Goal: Task Accomplishment & Management: Use online tool/utility

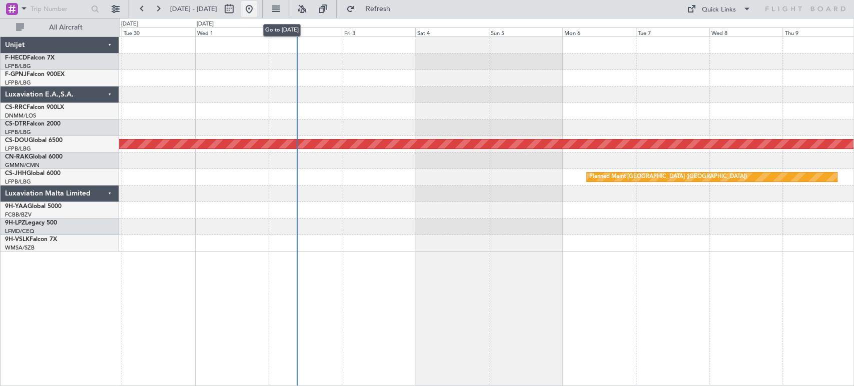
click at [257, 9] on button at bounding box center [249, 9] width 16 height 16
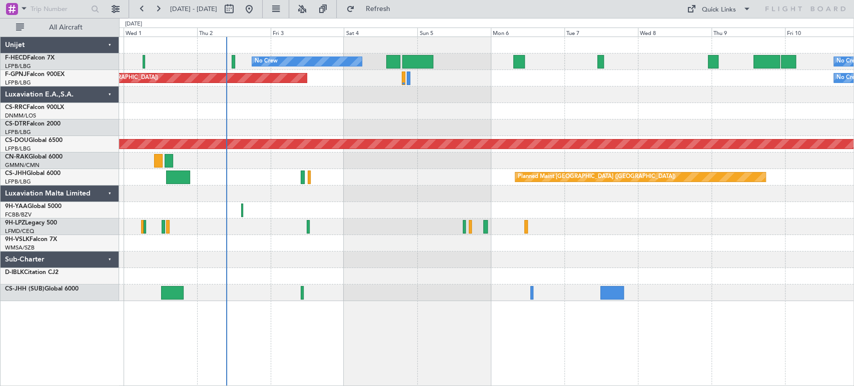
click at [260, 260] on div "No Crew No Crew Planned Maint [GEOGRAPHIC_DATA] ([GEOGRAPHIC_DATA]) Planned Mai…" at bounding box center [486, 169] width 735 height 264
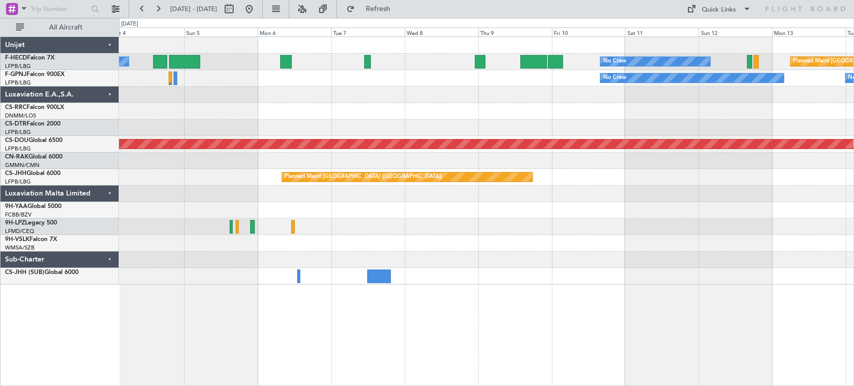
click at [268, 240] on div "No Crew No Crew Planned Maint [GEOGRAPHIC_DATA] ([GEOGRAPHIC_DATA]) No Crew No …" at bounding box center [486, 161] width 735 height 248
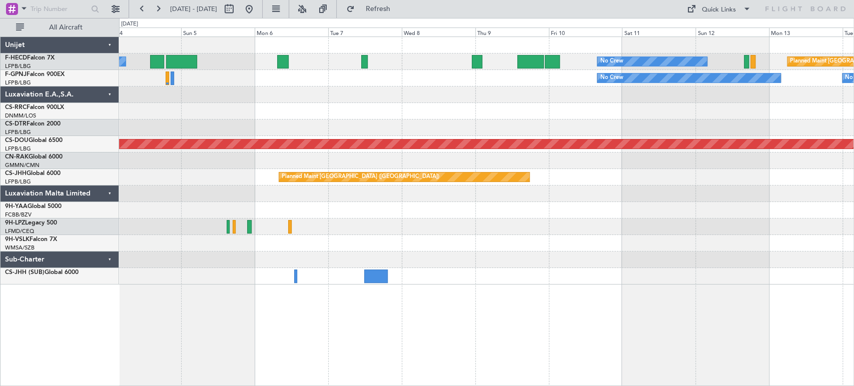
click at [242, 243] on div at bounding box center [486, 243] width 735 height 17
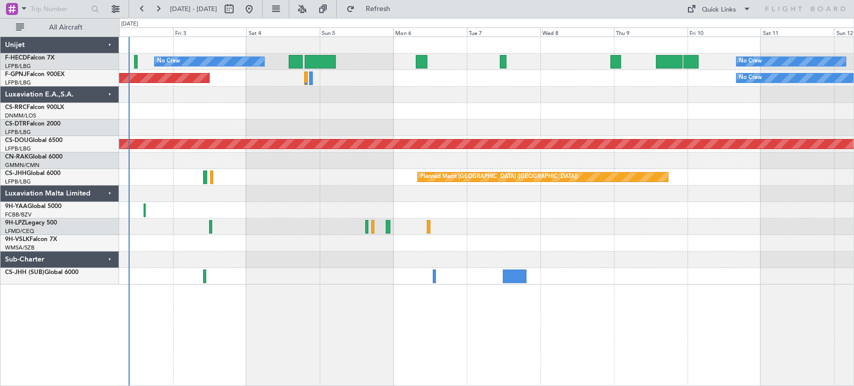
click at [416, 234] on div "No Crew No Crew Planned Maint [GEOGRAPHIC_DATA] ([GEOGRAPHIC_DATA]) No Crew Pla…" at bounding box center [486, 161] width 735 height 248
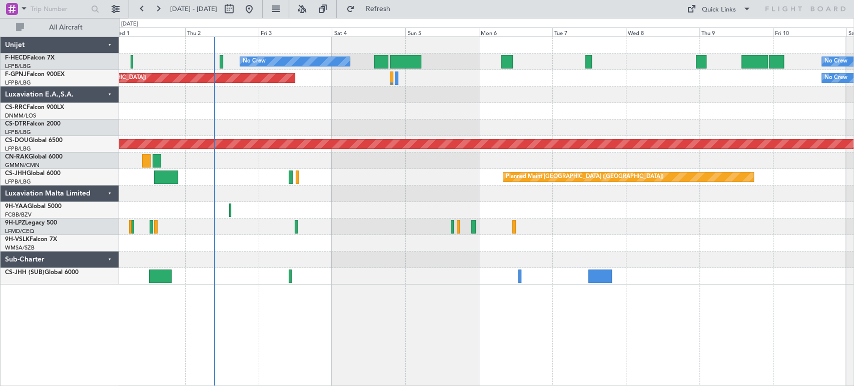
click at [528, 257] on div at bounding box center [486, 260] width 735 height 17
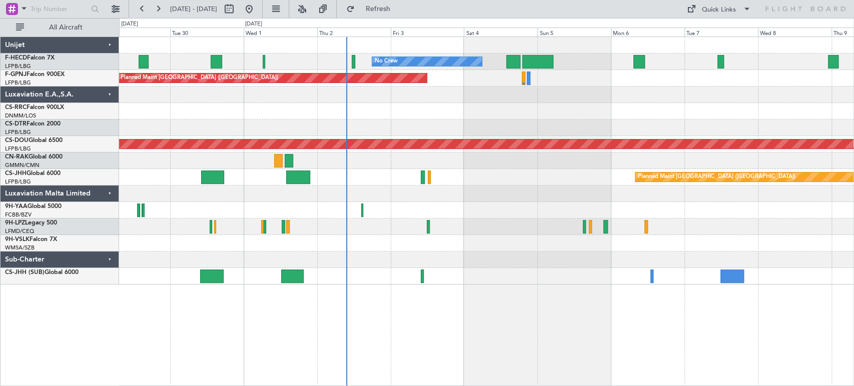
click at [552, 282] on div "No Crew No Crew No Crew Planned Maint [GEOGRAPHIC_DATA] ([GEOGRAPHIC_DATA]) No …" at bounding box center [486, 212] width 735 height 350
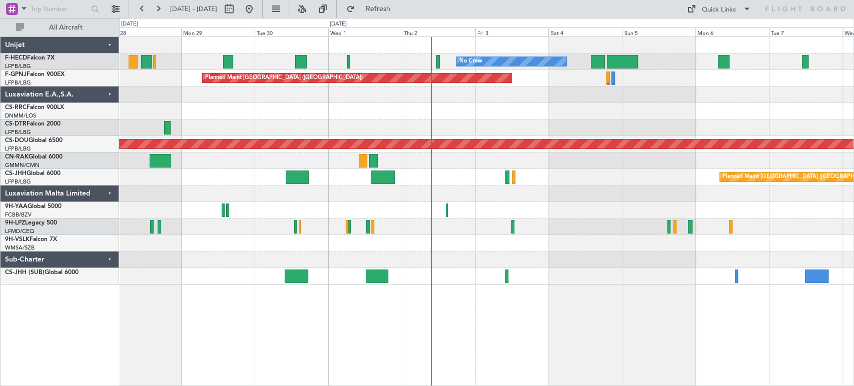
click at [622, 273] on div at bounding box center [486, 276] width 735 height 17
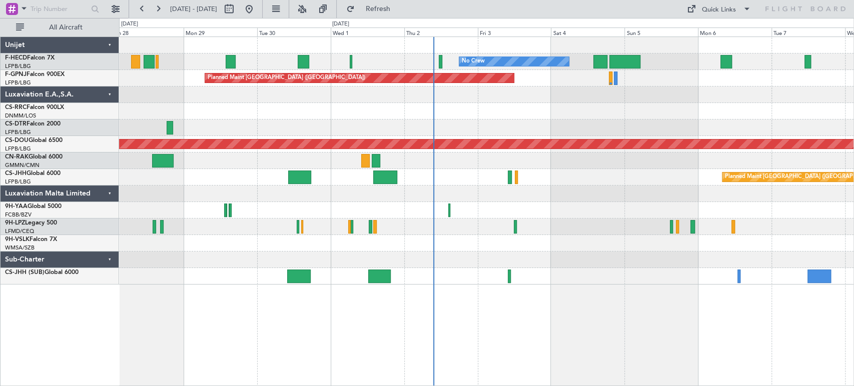
click at [622, 273] on div at bounding box center [486, 276] width 735 height 17
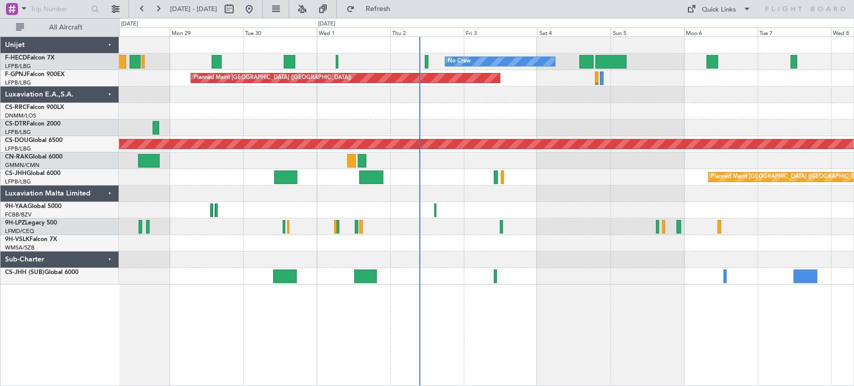
click at [416, 295] on div "No Crew No Crew No Crew Planned Maint [GEOGRAPHIC_DATA] ([GEOGRAPHIC_DATA]) No …" at bounding box center [486, 212] width 735 height 350
click at [324, 283] on div "No Crew No Crew No Crew Planned Maint [GEOGRAPHIC_DATA] ([GEOGRAPHIC_DATA]) No …" at bounding box center [486, 161] width 735 height 248
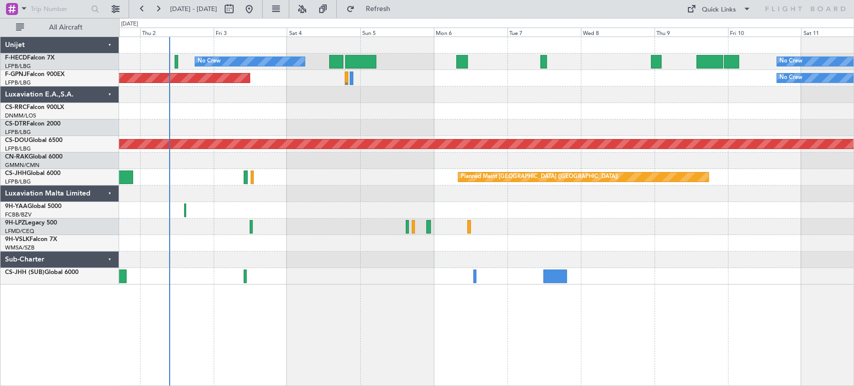
click at [339, 250] on div at bounding box center [486, 243] width 735 height 17
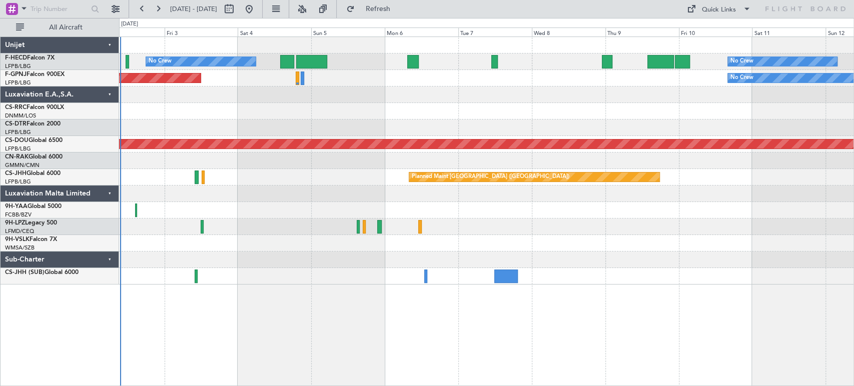
click at [473, 182] on div "No Crew No Crew Planned Maint [GEOGRAPHIC_DATA] ([GEOGRAPHIC_DATA]) Planned Mai…" at bounding box center [486, 161] width 735 height 248
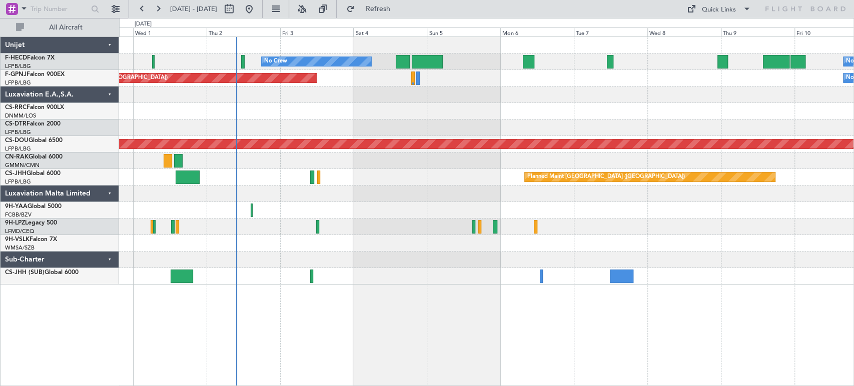
click at [331, 249] on div "No Crew No Crew Planned Maint [GEOGRAPHIC_DATA] ([GEOGRAPHIC_DATA]) Planned Mai…" at bounding box center [486, 161] width 735 height 248
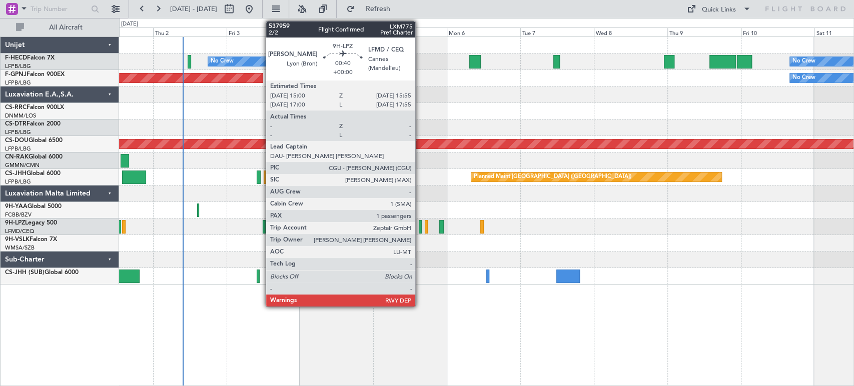
click at [420, 226] on div at bounding box center [420, 227] width 3 height 14
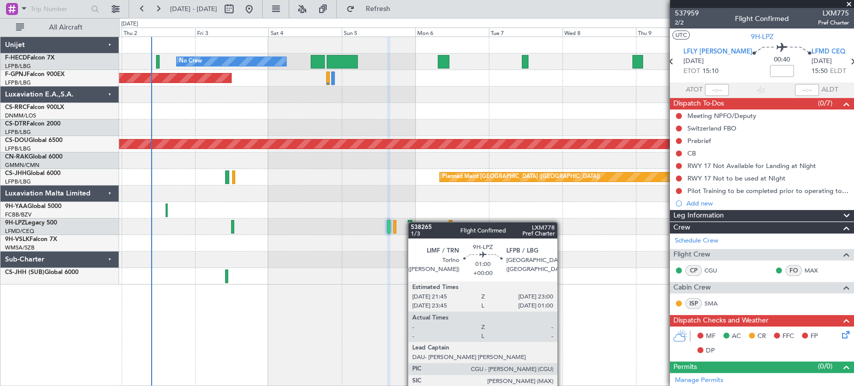
click at [399, 223] on div "No Crew No Crew Planned Maint [GEOGRAPHIC_DATA] ([GEOGRAPHIC_DATA]) Planned Mai…" at bounding box center [486, 161] width 735 height 248
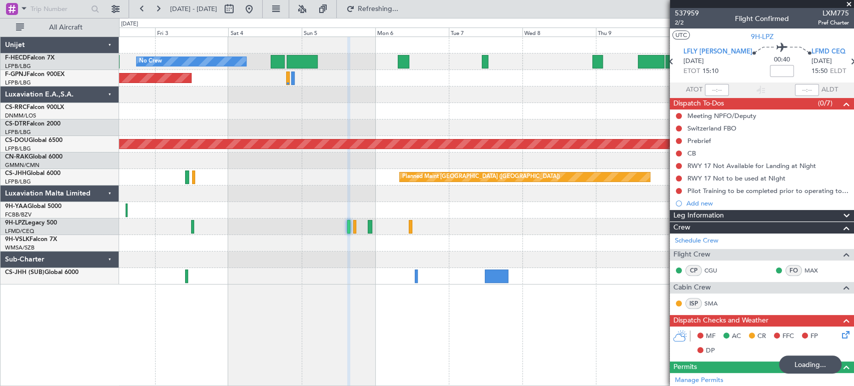
click at [354, 264] on div at bounding box center [486, 260] width 735 height 17
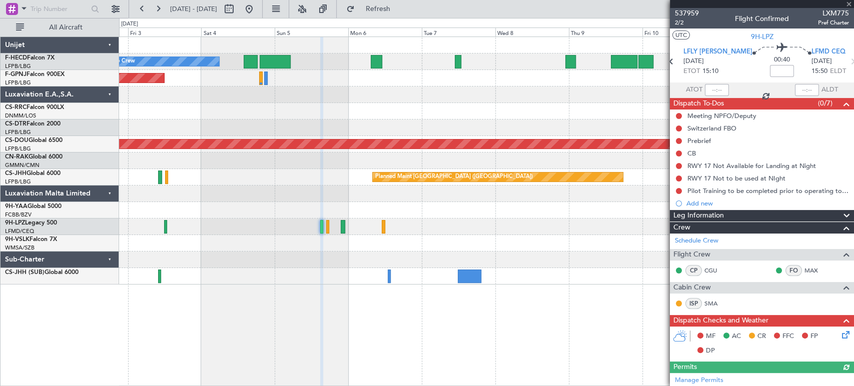
click at [374, 257] on div at bounding box center [486, 260] width 735 height 17
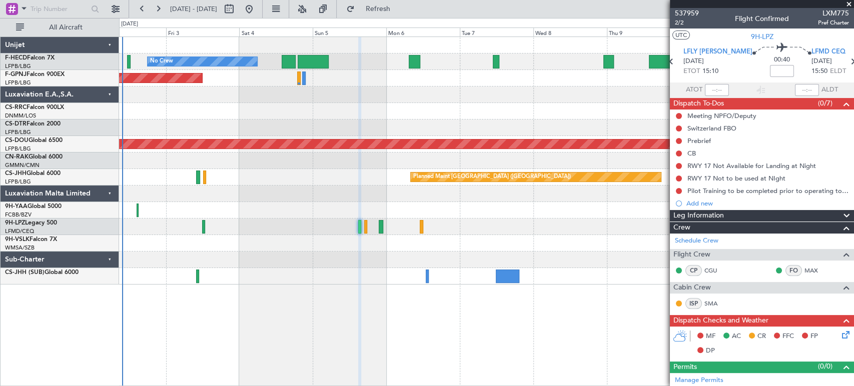
click at [380, 239] on div at bounding box center [486, 243] width 735 height 17
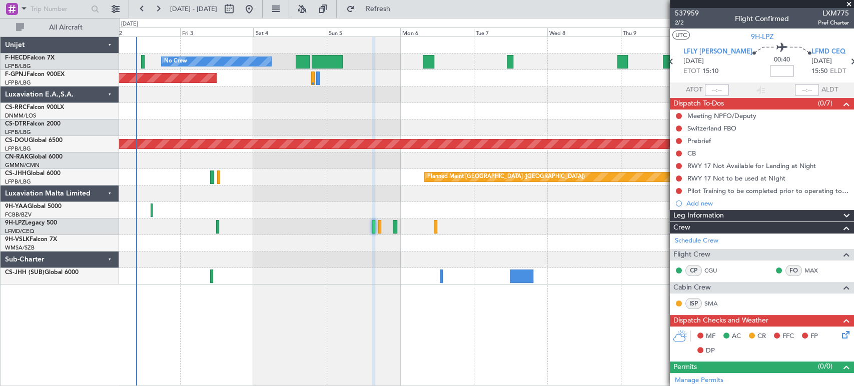
click at [370, 241] on div at bounding box center [486, 243] width 735 height 17
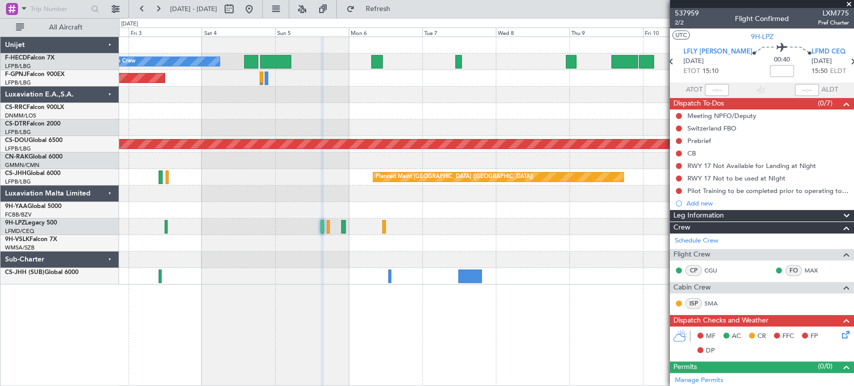
click at [355, 251] on div "No Crew No Crew Planned Maint [GEOGRAPHIC_DATA] ([GEOGRAPHIC_DATA]) Planned Mai…" at bounding box center [486, 161] width 735 height 248
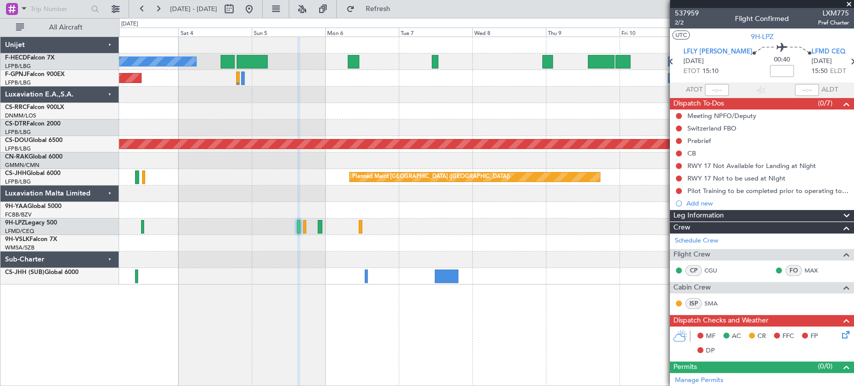
click at [285, 243] on div "No Crew No Crew Planned Maint [GEOGRAPHIC_DATA] ([GEOGRAPHIC_DATA]) Planned Mai…" at bounding box center [486, 161] width 735 height 248
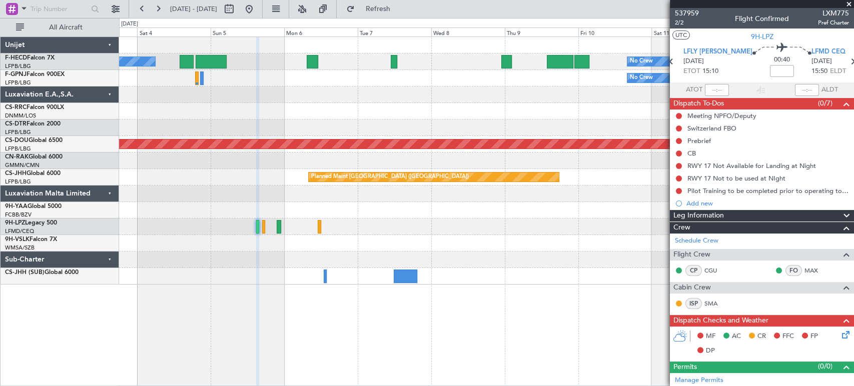
click at [309, 230] on div "No Crew No Crew Planned Maint [GEOGRAPHIC_DATA] ([GEOGRAPHIC_DATA]) No Crew No …" at bounding box center [486, 161] width 735 height 248
click at [498, 118] on div "No Crew No Crew Planned Maint [GEOGRAPHIC_DATA] ([GEOGRAPHIC_DATA]) No Crew No …" at bounding box center [486, 161] width 735 height 248
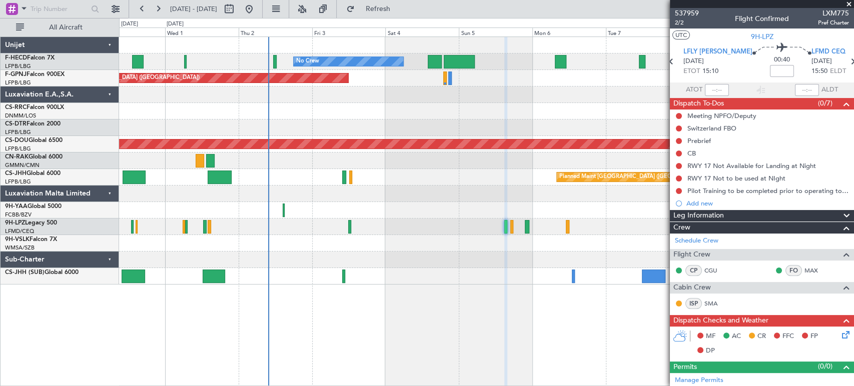
click at [440, 120] on div "No Crew No Crew Planned Maint [GEOGRAPHIC_DATA] ([GEOGRAPHIC_DATA]) No Crew Pla…" at bounding box center [486, 161] width 735 height 248
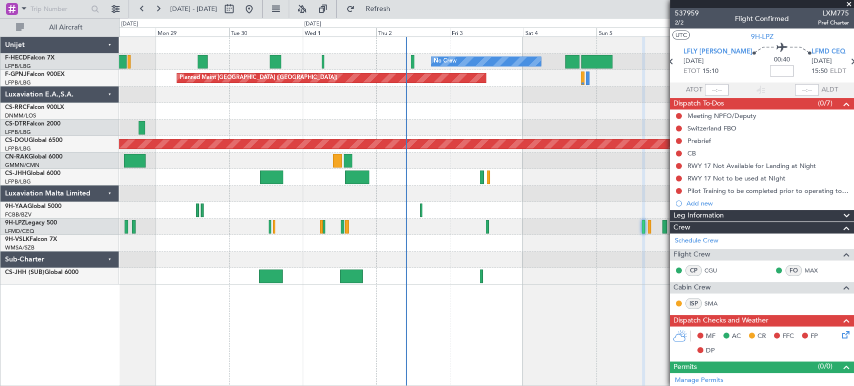
click at [465, 118] on div "No Crew No Crew No Crew Planned Maint [GEOGRAPHIC_DATA] ([GEOGRAPHIC_DATA]) No …" at bounding box center [486, 161] width 735 height 248
click at [0, 75] on html "[DATE] - [DATE] Refresh Quick Links All Aircraft No Crew No Crew No Crew Planne…" at bounding box center [427, 193] width 854 height 386
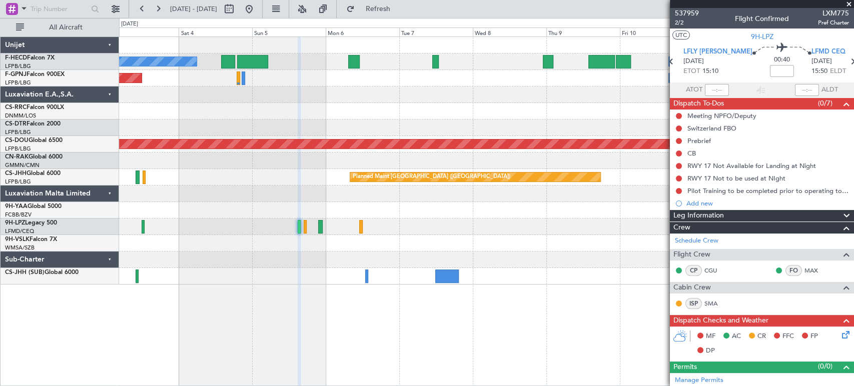
click at [326, 91] on div "No Crew No Crew Planned Maint [GEOGRAPHIC_DATA] ([GEOGRAPHIC_DATA]) No Crew Pla…" at bounding box center [486, 161] width 735 height 248
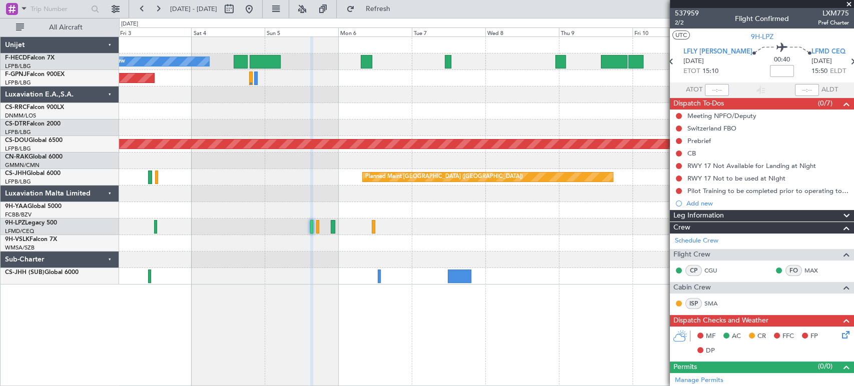
click at [379, 98] on div at bounding box center [486, 95] width 735 height 17
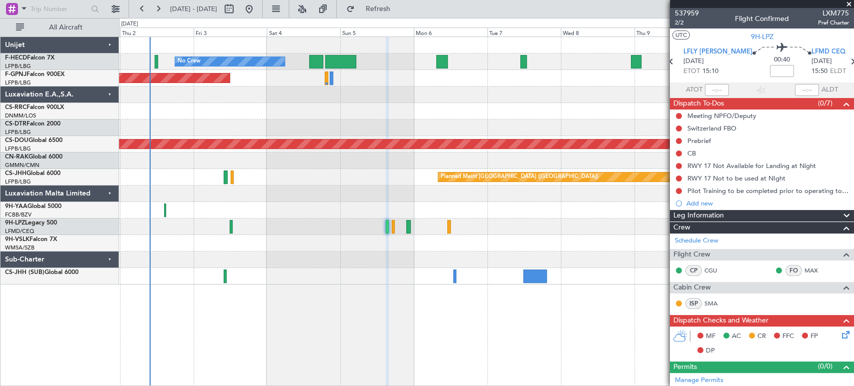
click at [349, 99] on div at bounding box center [486, 95] width 735 height 17
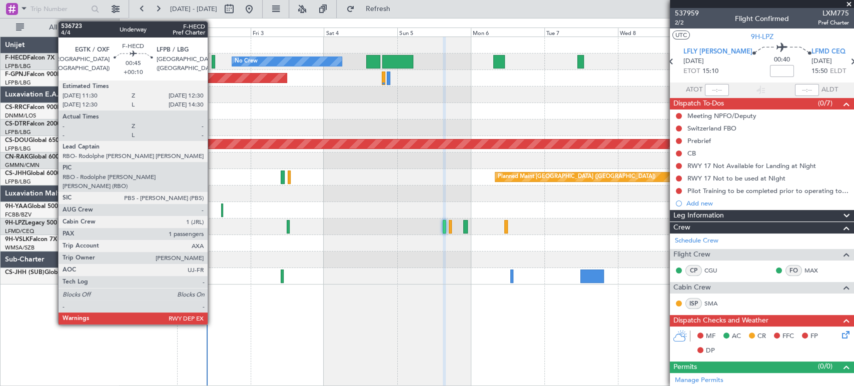
click at [212, 61] on div at bounding box center [214, 62] width 4 height 14
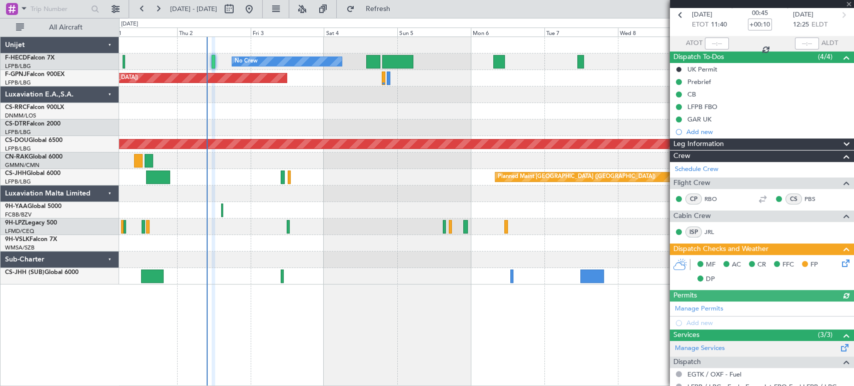
scroll to position [165, 0]
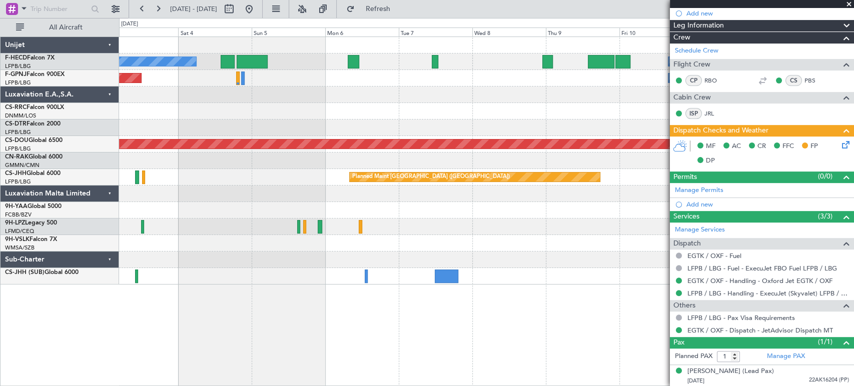
click at [508, 105] on div "No Crew No Crew Planned Maint [GEOGRAPHIC_DATA] ([GEOGRAPHIC_DATA]) Planned Mai…" at bounding box center [486, 161] width 735 height 248
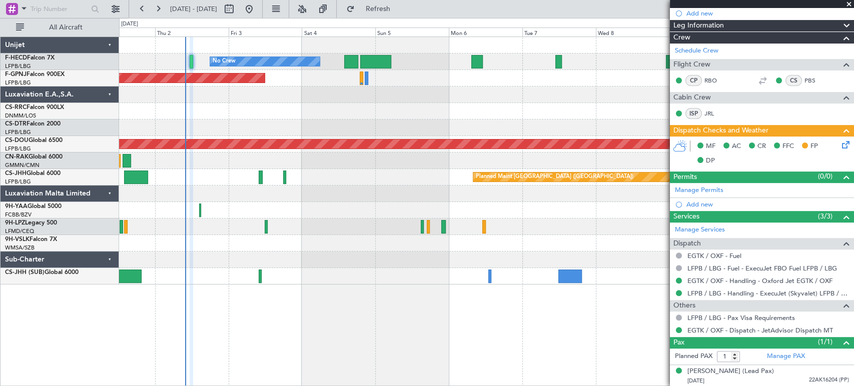
click at [234, 95] on div at bounding box center [486, 95] width 735 height 17
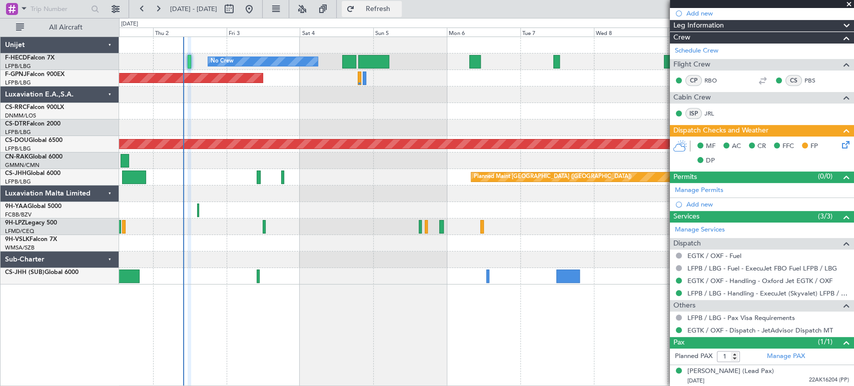
click at [390, 7] on span "Refresh" at bounding box center [378, 9] width 42 height 7
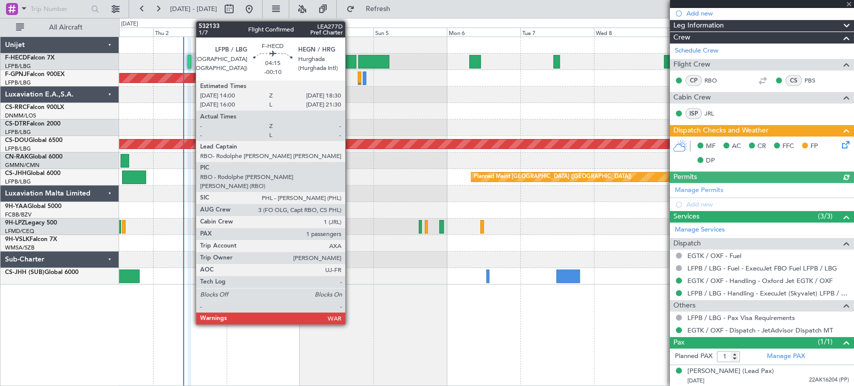
click at [346, 58] on div at bounding box center [349, 62] width 14 height 14
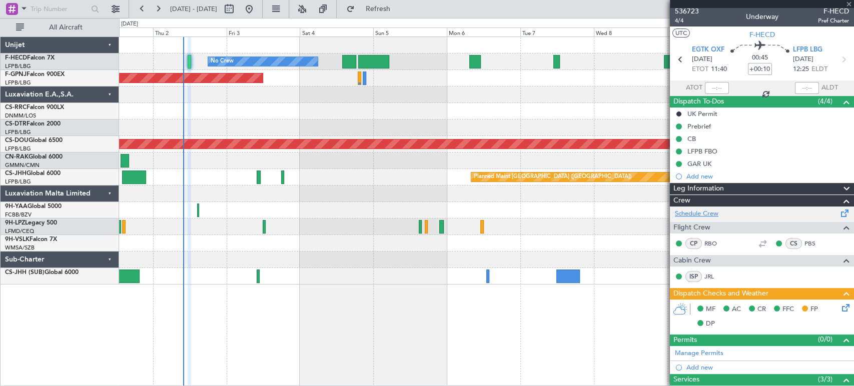
scroll to position [0, 0]
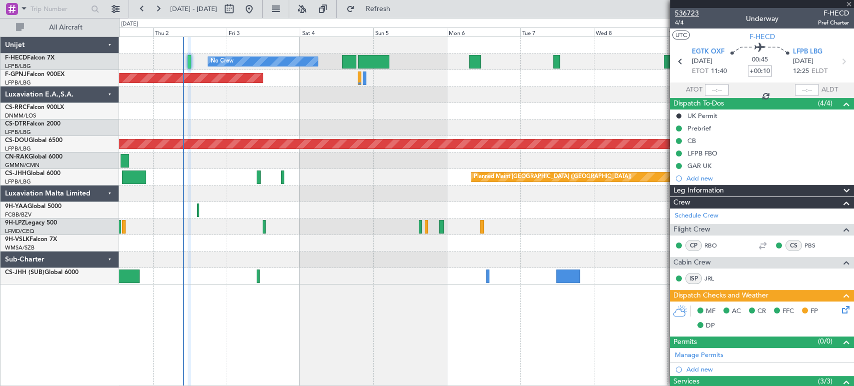
type input "-00:10"
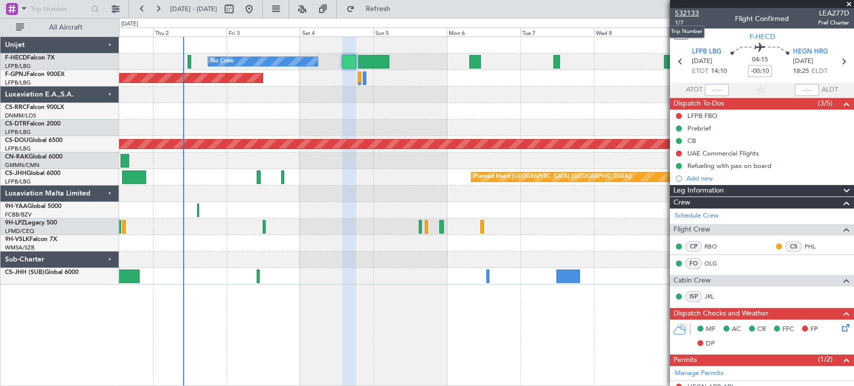
click at [692, 13] on span "532133" at bounding box center [687, 13] width 24 height 11
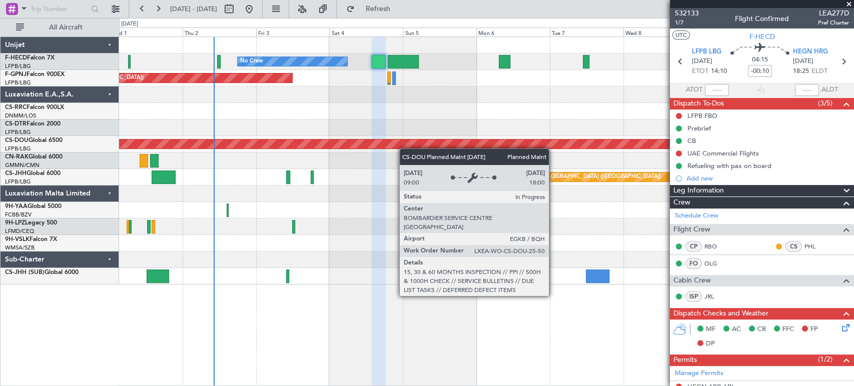
click at [224, 144] on div "Planned Maint London ([GEOGRAPHIC_DATA])" at bounding box center [486, 144] width 735 height 17
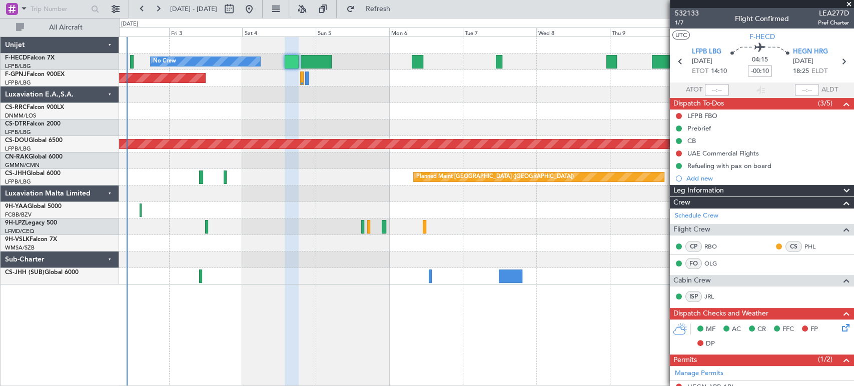
click at [300, 183] on div "No Crew No Crew Planned Maint [GEOGRAPHIC_DATA] ([GEOGRAPHIC_DATA]) No Crew Pla…" at bounding box center [486, 161] width 735 height 248
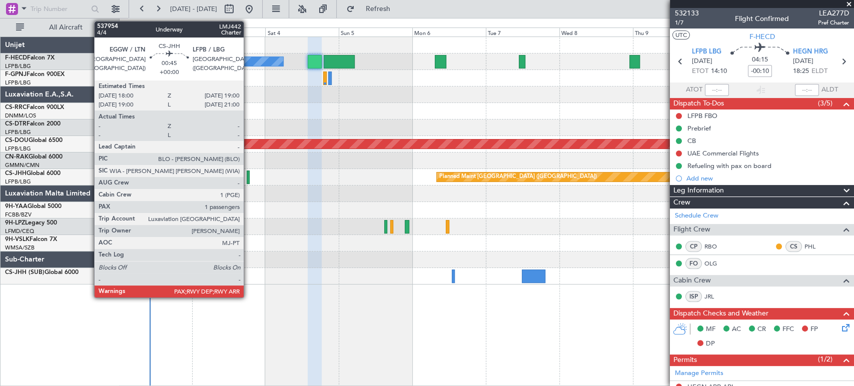
click at [248, 180] on div at bounding box center [249, 178] width 4 height 14
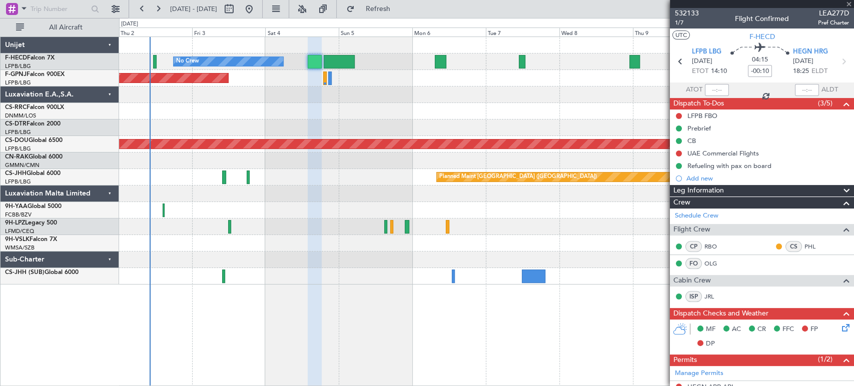
type input "4"
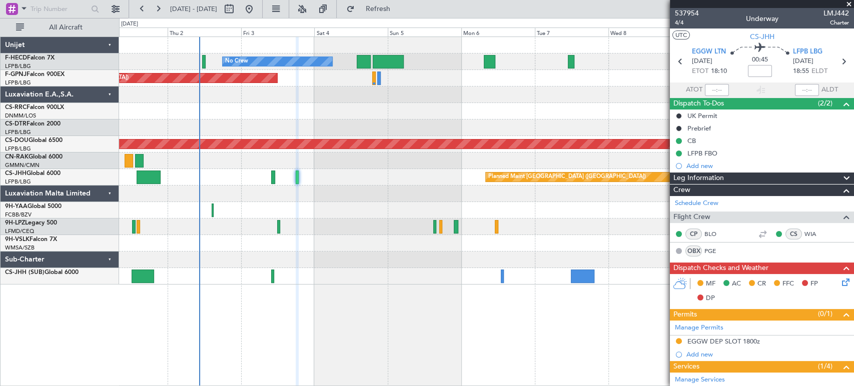
click at [316, 38] on div at bounding box center [486, 45] width 735 height 17
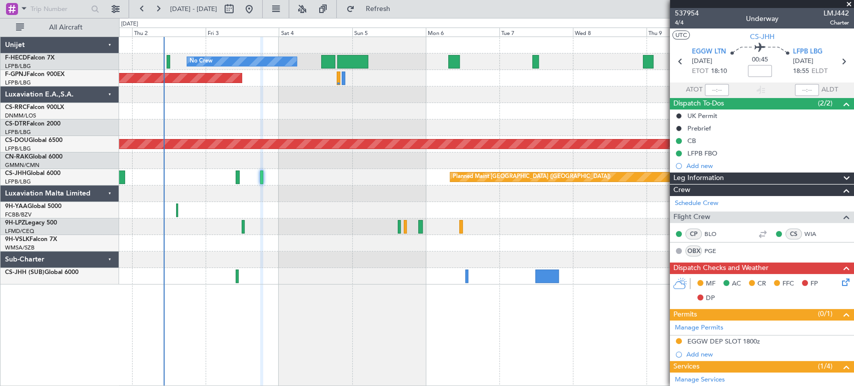
click at [448, 79] on div "No Crew No Crew Planned Maint [GEOGRAPHIC_DATA] ([GEOGRAPHIC_DATA]) Planned Mai…" at bounding box center [486, 161] width 735 height 248
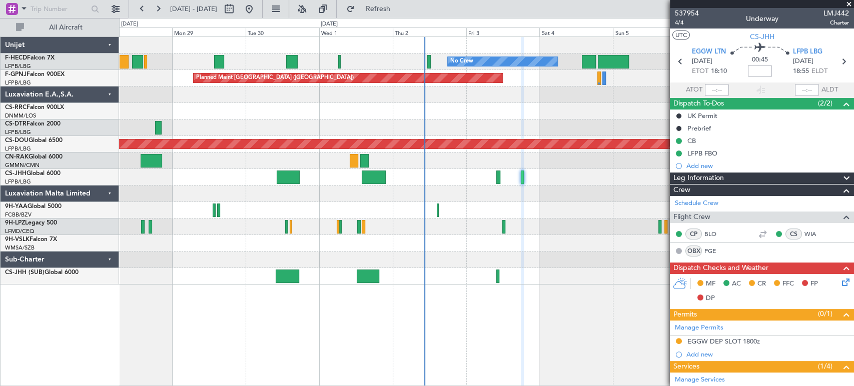
click at [556, 85] on div "Planned Maint [GEOGRAPHIC_DATA] ([GEOGRAPHIC_DATA]) No Crew" at bounding box center [486, 78] width 735 height 17
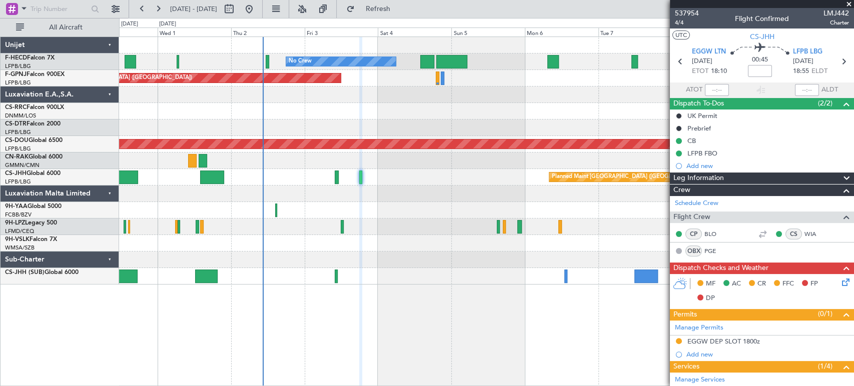
click at [421, 131] on div "No Crew No Crew Planned Maint [GEOGRAPHIC_DATA] ([GEOGRAPHIC_DATA]) No Crew Pla…" at bounding box center [486, 161] width 735 height 248
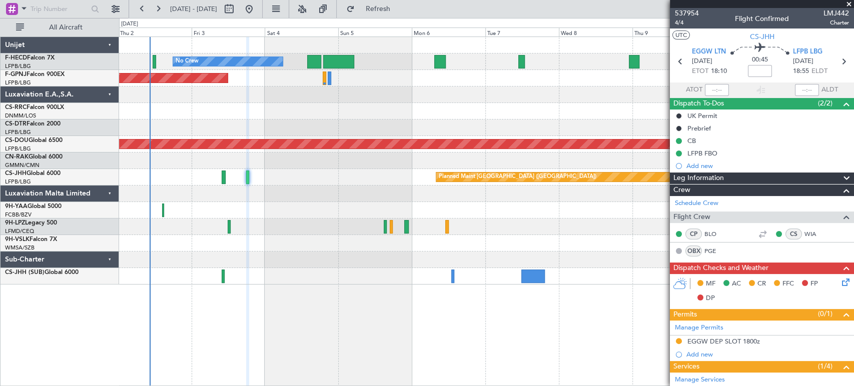
click at [379, 121] on div "No Crew No Crew Planned Maint [GEOGRAPHIC_DATA] ([GEOGRAPHIC_DATA]) Planned Mai…" at bounding box center [486, 161] width 735 height 248
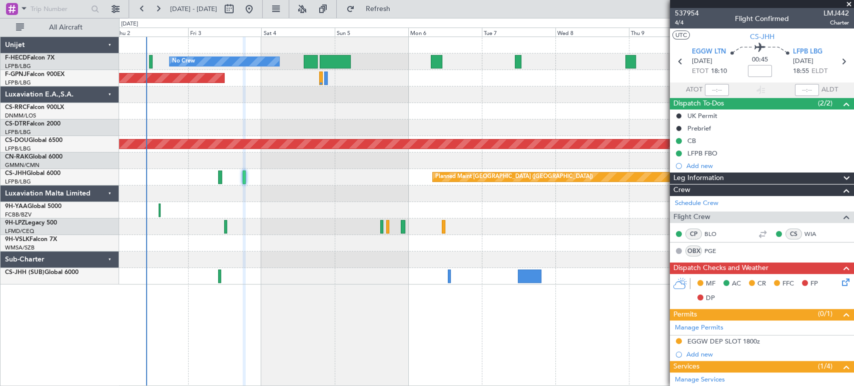
click at [444, 97] on div at bounding box center [486, 95] width 735 height 17
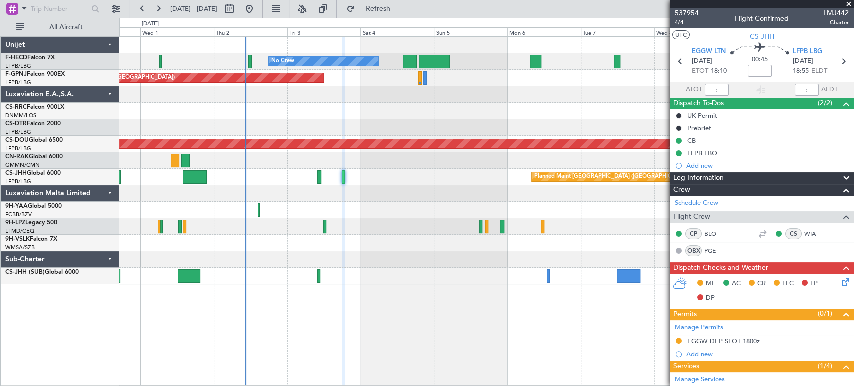
click at [400, 91] on div "No Crew No Crew Planned Maint [GEOGRAPHIC_DATA] ([GEOGRAPHIC_DATA]) No Crew Pla…" at bounding box center [486, 161] width 735 height 248
click at [199, 91] on div at bounding box center [486, 95] width 735 height 17
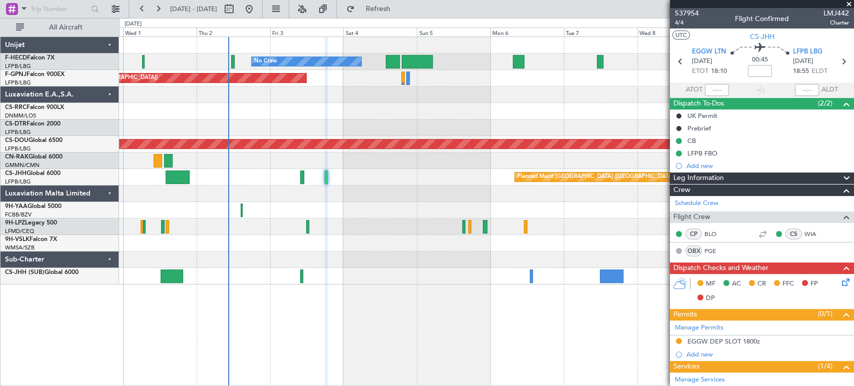
click at [294, 109] on div at bounding box center [486, 111] width 735 height 17
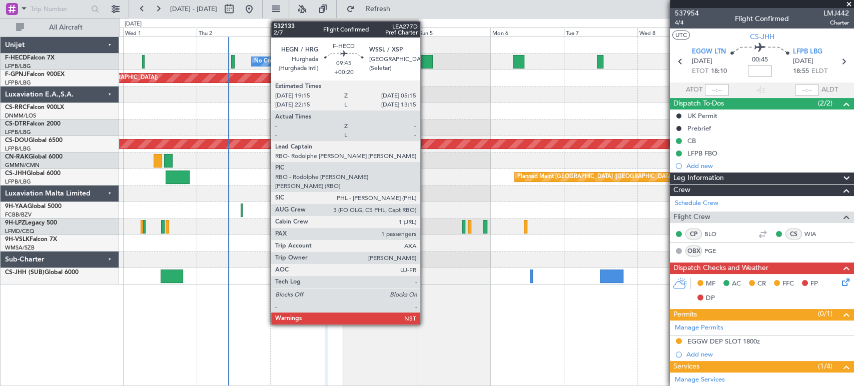
click at [422, 60] on div at bounding box center [417, 62] width 31 height 14
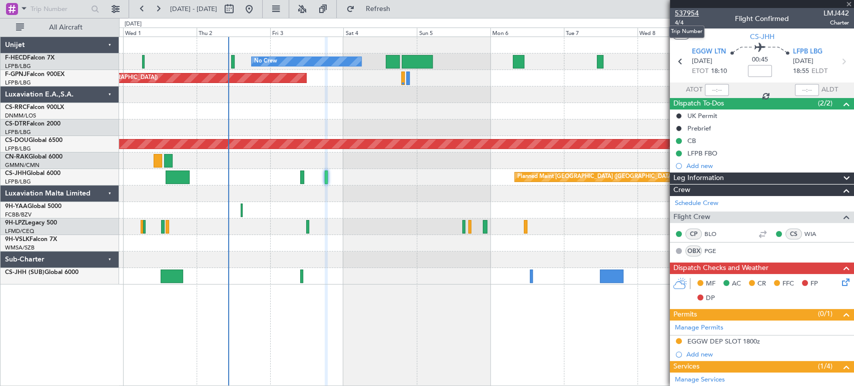
type input "+00:20"
type input "1"
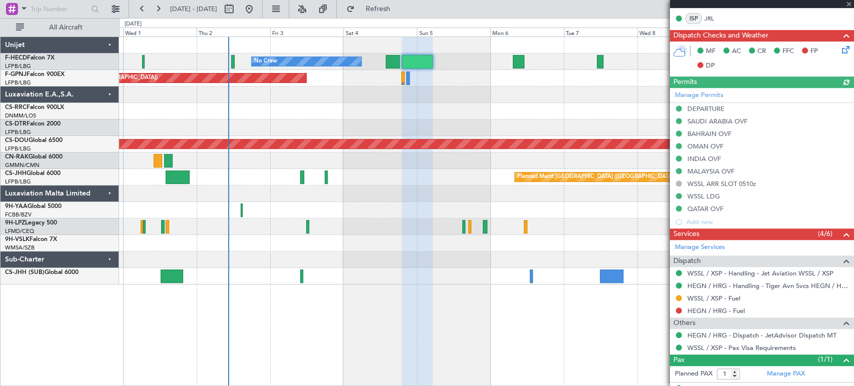
scroll to position [296, 0]
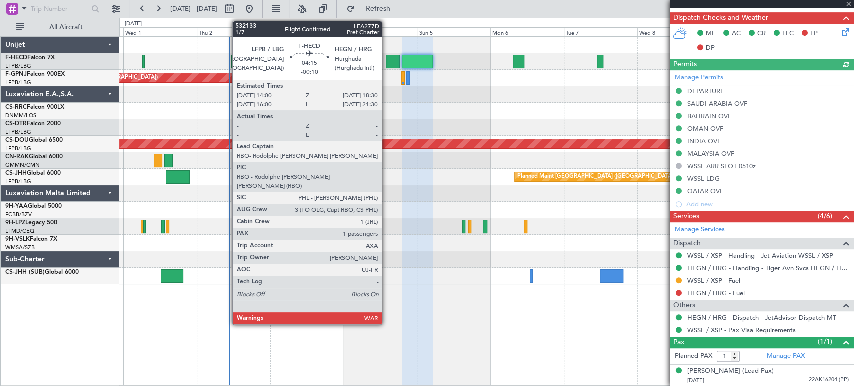
click at [390, 59] on div at bounding box center [393, 62] width 14 height 14
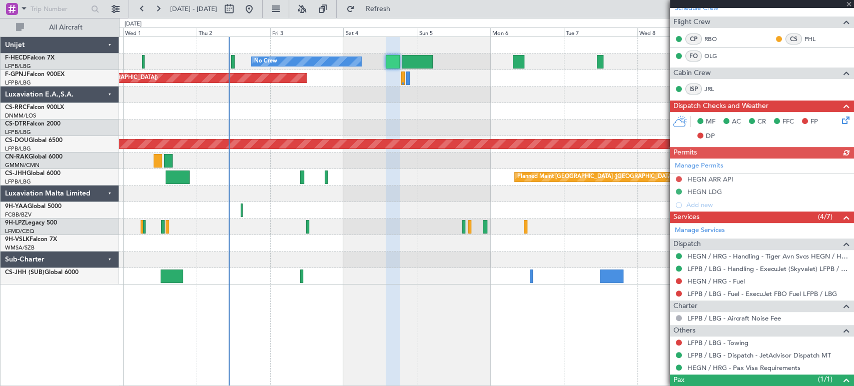
scroll to position [189, 0]
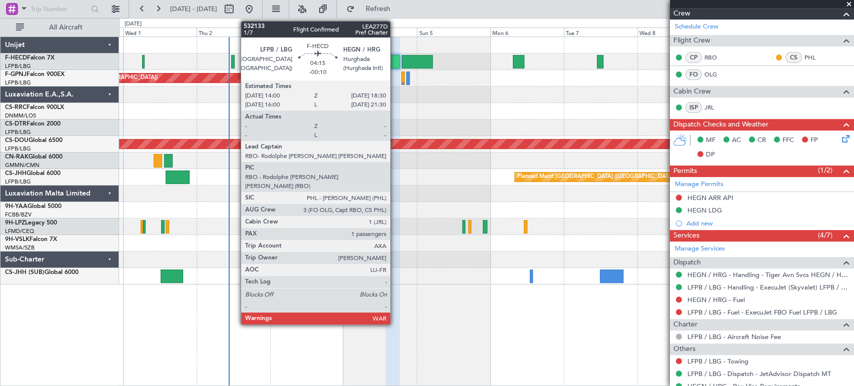
click at [393, 63] on div at bounding box center [393, 62] width 14 height 14
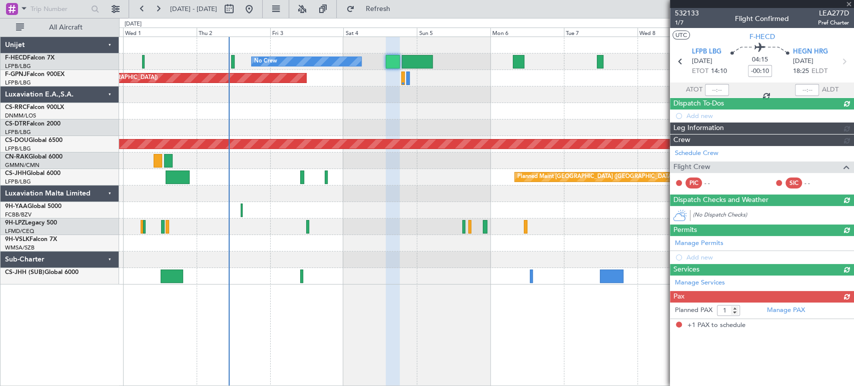
scroll to position [0, 0]
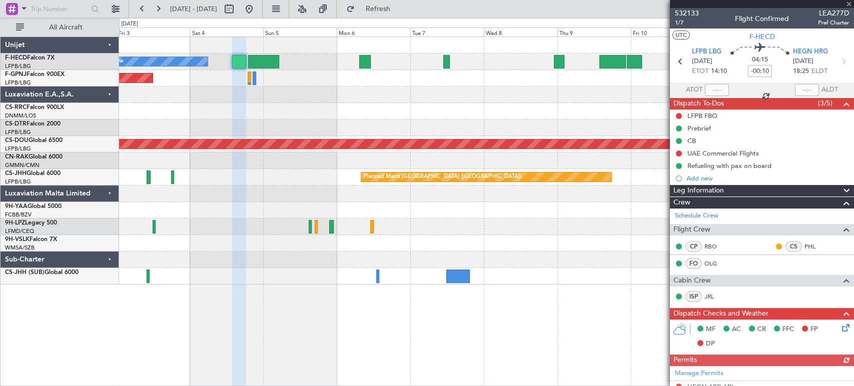
click at [393, 97] on div at bounding box center [486, 95] width 735 height 17
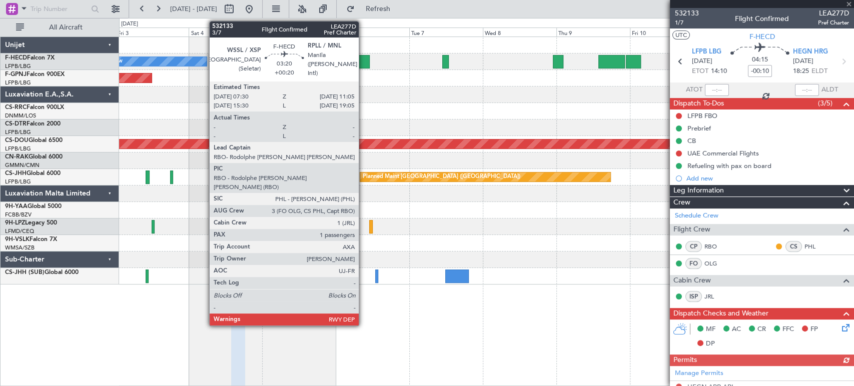
click at [363, 64] on div at bounding box center [363, 62] width 11 height 14
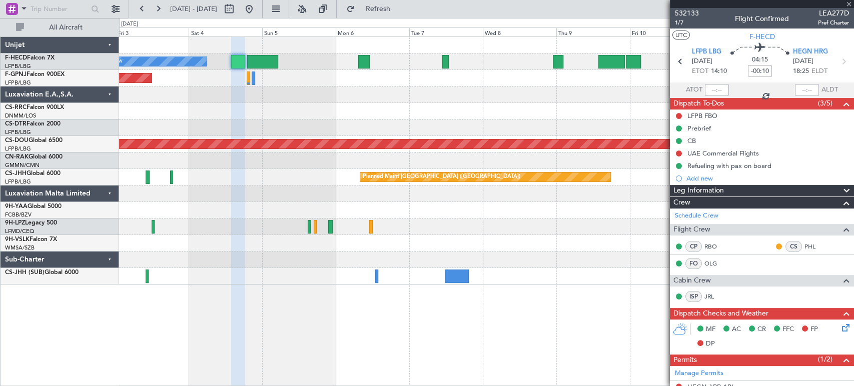
type input "+00:20"
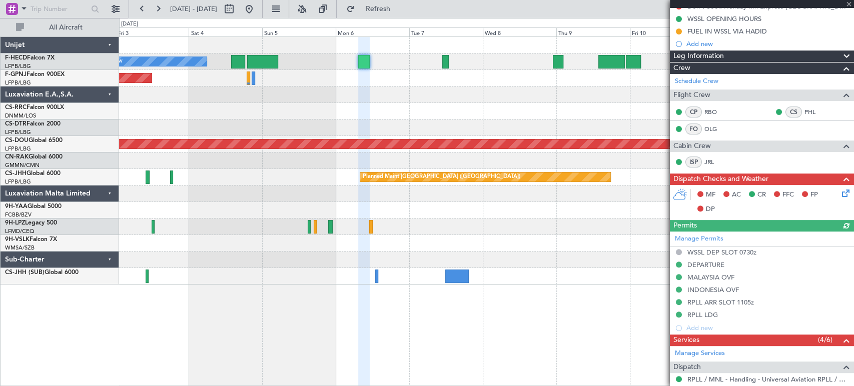
scroll to position [167, 0]
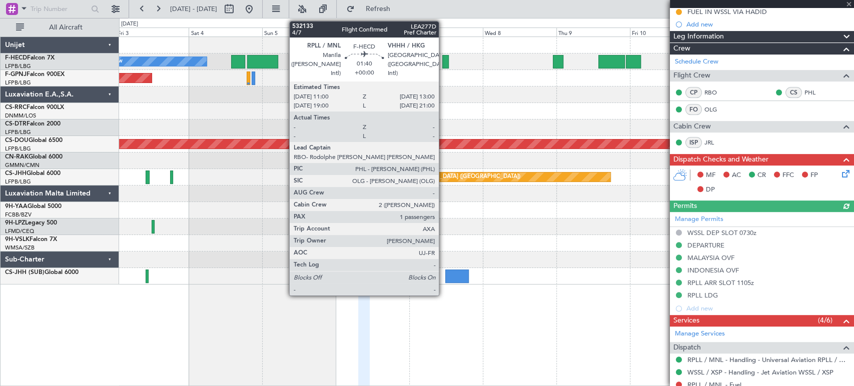
click at [443, 60] on div at bounding box center [445, 62] width 7 height 14
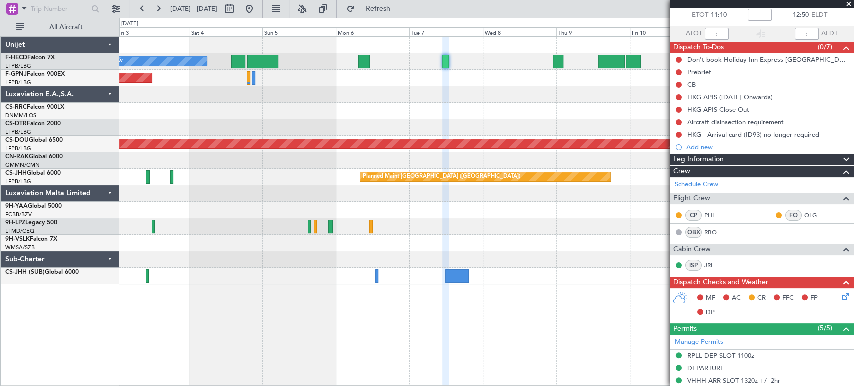
scroll to position [111, 0]
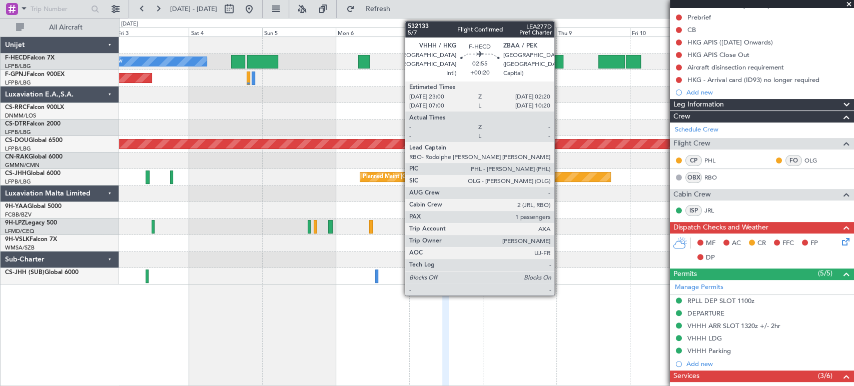
click at [559, 65] on div at bounding box center [558, 62] width 11 height 14
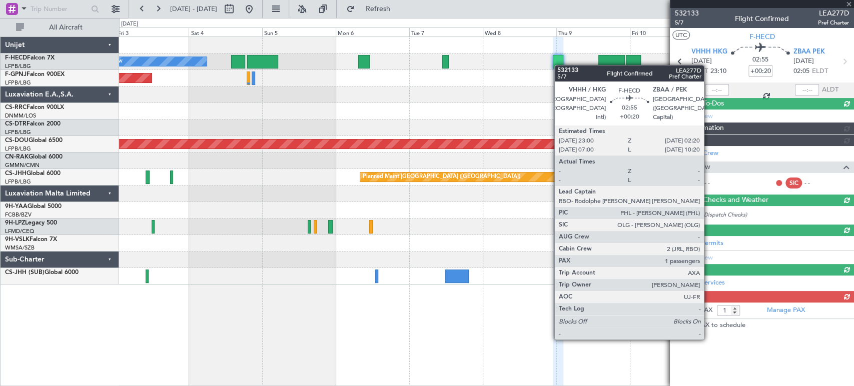
scroll to position [0, 0]
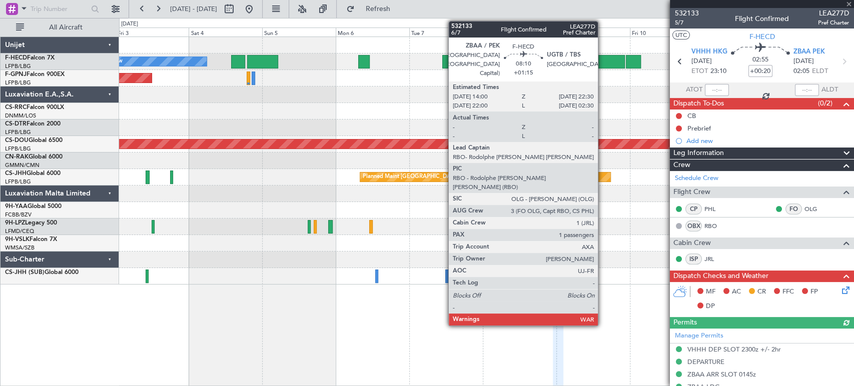
click at [604, 59] on div at bounding box center [611, 62] width 27 height 14
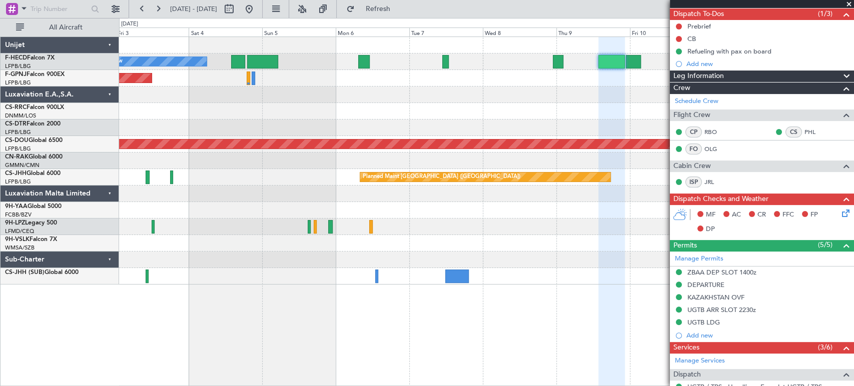
scroll to position [54, 0]
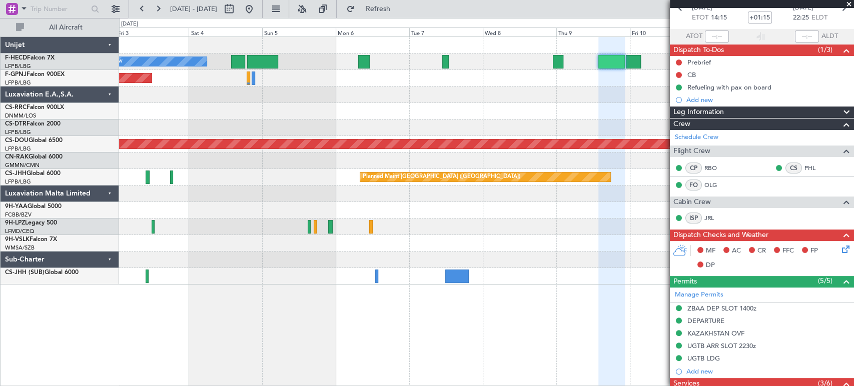
click at [634, 59] on div at bounding box center [633, 62] width 15 height 14
type input "+00:20"
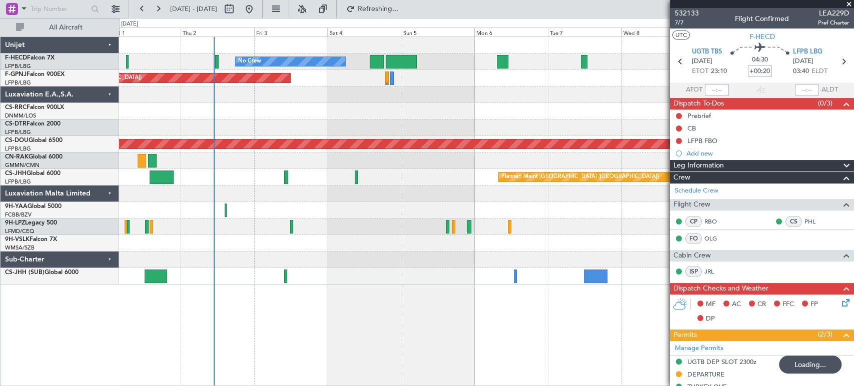
click at [492, 95] on div "No Crew No Crew Planned Maint [GEOGRAPHIC_DATA] ([GEOGRAPHIC_DATA]) Planned Mai…" at bounding box center [486, 161] width 735 height 248
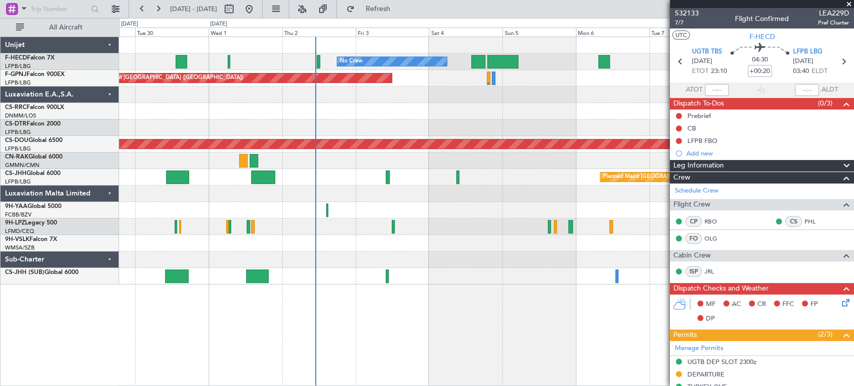
click at [452, 190] on div "No Crew No Crew Planned Maint [GEOGRAPHIC_DATA] ([GEOGRAPHIC_DATA]) No Crew [GE…" at bounding box center [486, 161] width 735 height 248
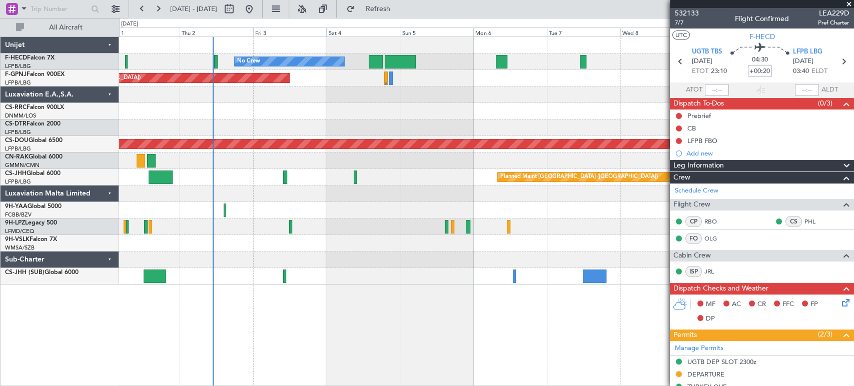
click at [283, 203] on div "No Crew No Crew Planned Maint [GEOGRAPHIC_DATA] ([GEOGRAPHIC_DATA]) Planned Mai…" at bounding box center [486, 161] width 735 height 248
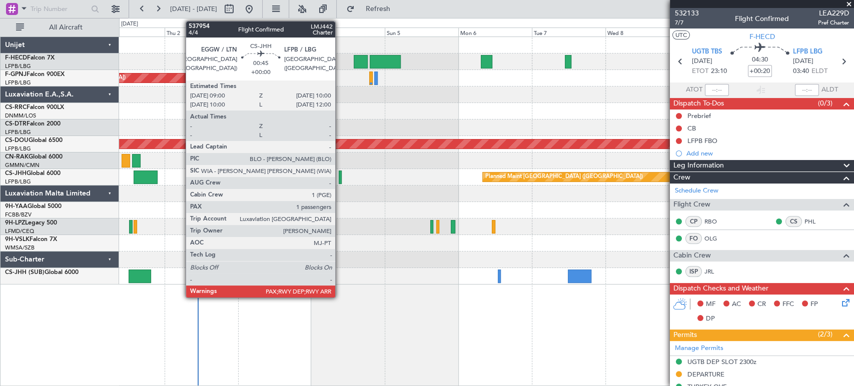
click at [340, 179] on div at bounding box center [341, 178] width 4 height 14
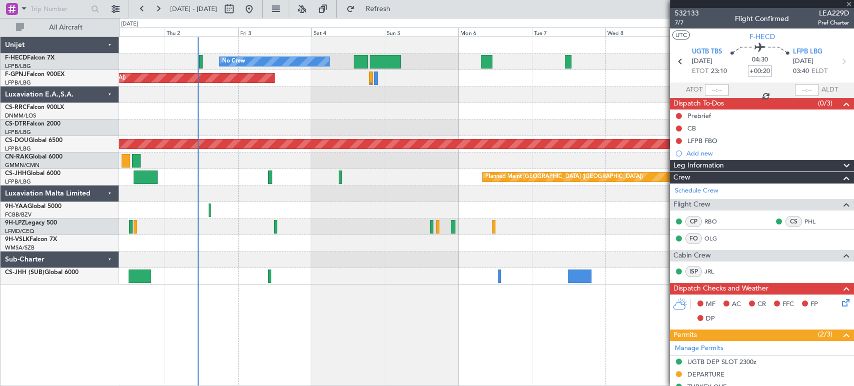
type input "4"
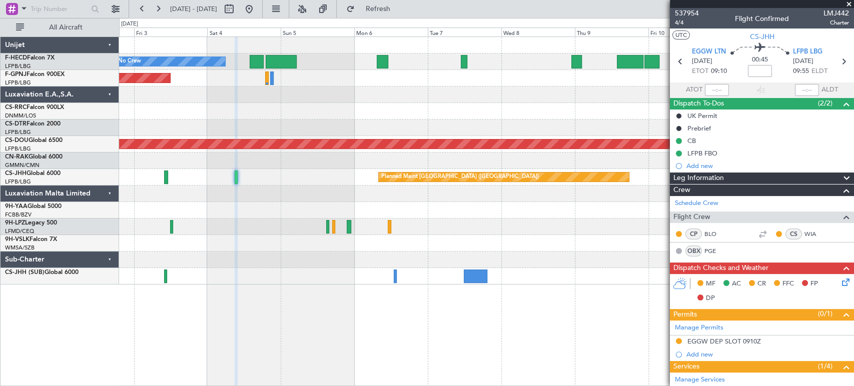
click at [223, 99] on div at bounding box center [486, 95] width 735 height 17
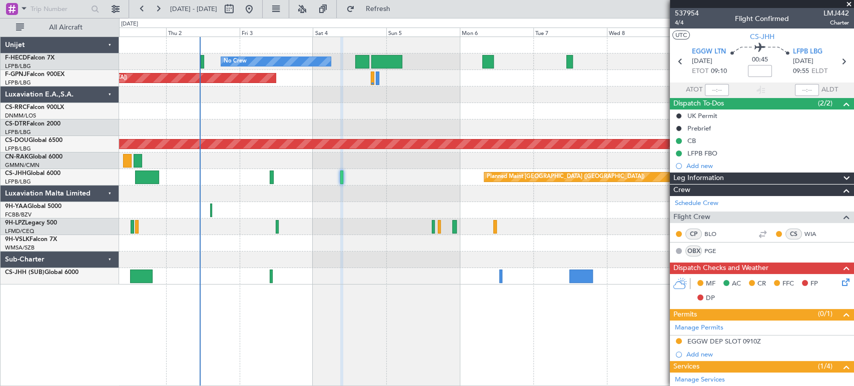
click at [407, 93] on div at bounding box center [486, 95] width 735 height 17
click at [400, 55] on div at bounding box center [387, 62] width 31 height 14
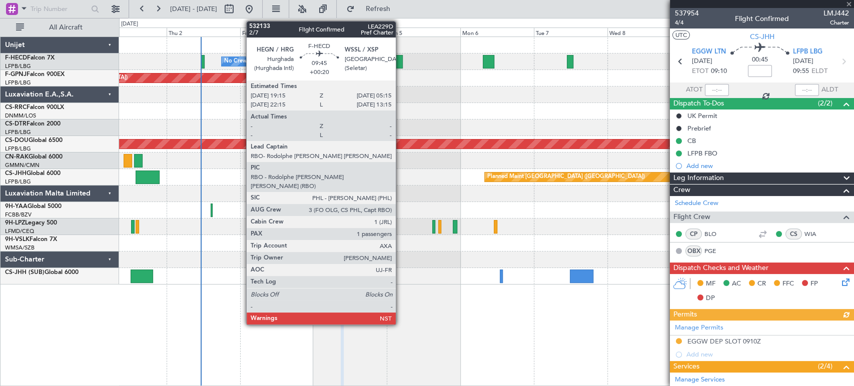
click at [400, 57] on div at bounding box center [387, 62] width 31 height 14
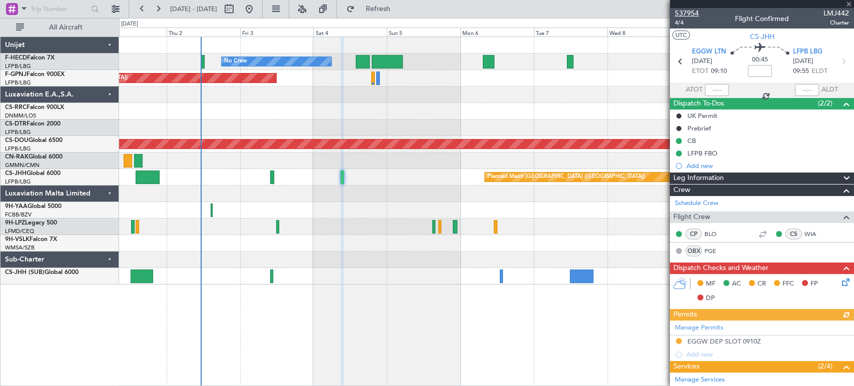
click at [696, 8] on span "537954" at bounding box center [687, 13] width 24 height 11
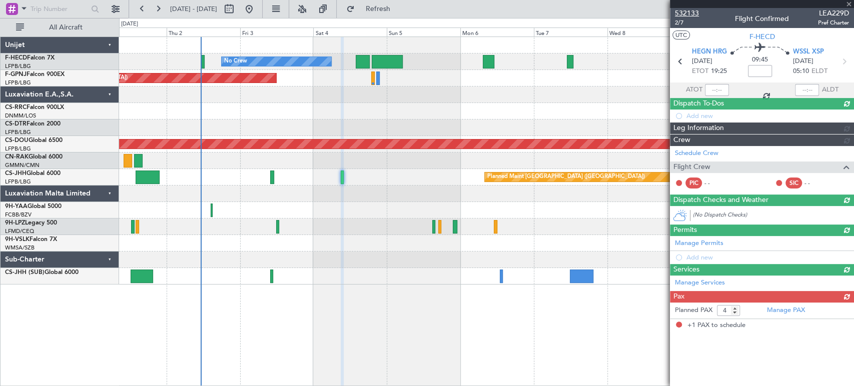
type input "+00:20"
type input "1"
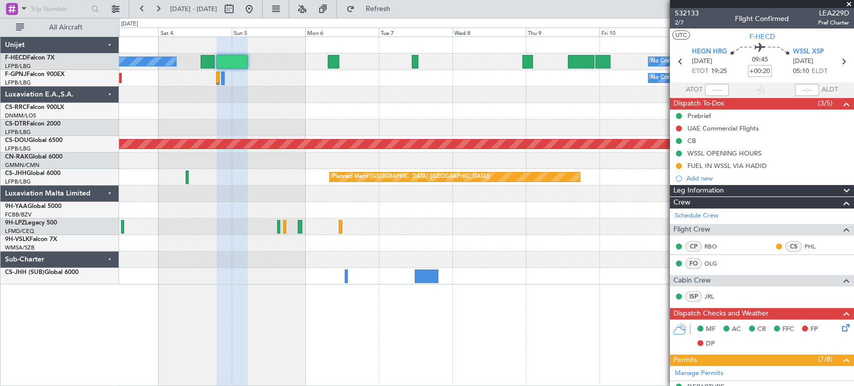
click at [264, 128] on div at bounding box center [486, 128] width 735 height 17
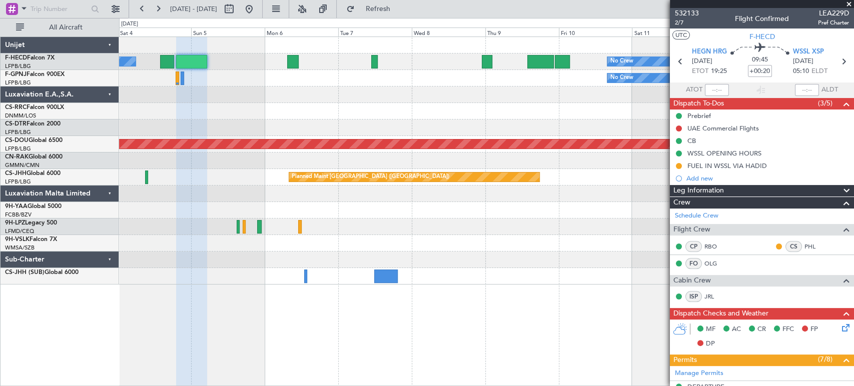
click at [453, 114] on div at bounding box center [486, 111] width 735 height 17
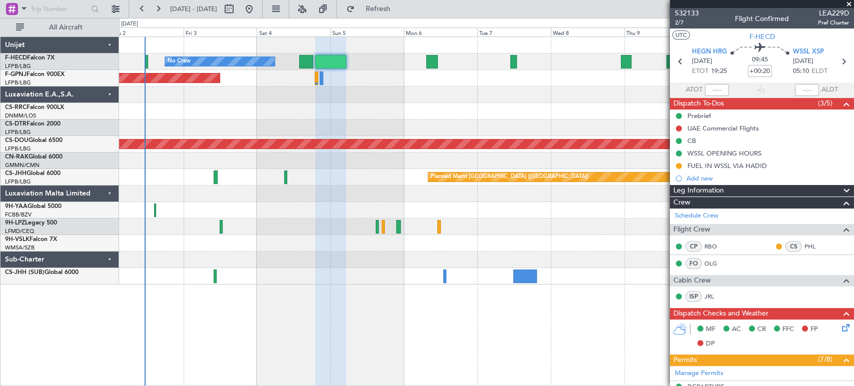
click at [360, 108] on div "No Crew No Crew Planned Maint [GEOGRAPHIC_DATA] ([GEOGRAPHIC_DATA]) No Crew Pla…" at bounding box center [486, 161] width 735 height 248
click at [205, 112] on div at bounding box center [486, 111] width 735 height 17
